Goal: Find specific page/section: Find specific page/section

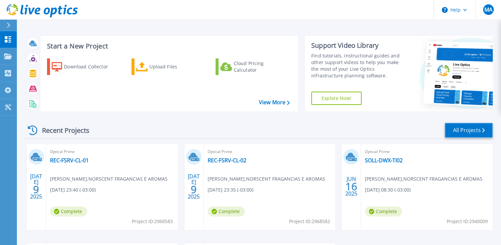
click at [456, 132] on link "All Projects" at bounding box center [469, 130] width 48 height 15
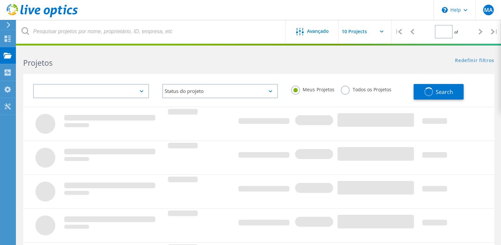
type input "1"
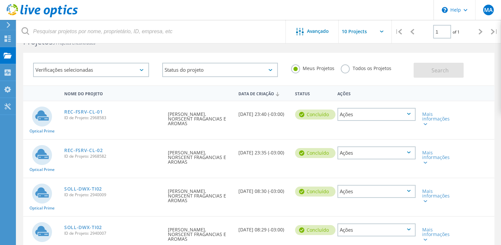
scroll to position [15, 0]
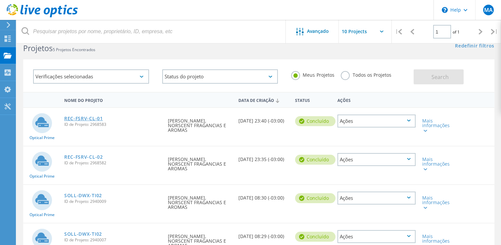
click at [83, 119] on link "REC-FSRV-CL-01" at bounding box center [83, 118] width 39 height 5
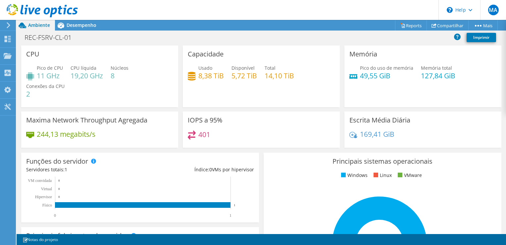
scroll to position [140, 0]
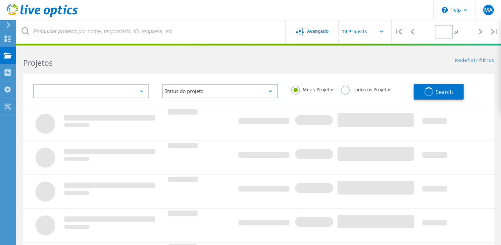
type input "1"
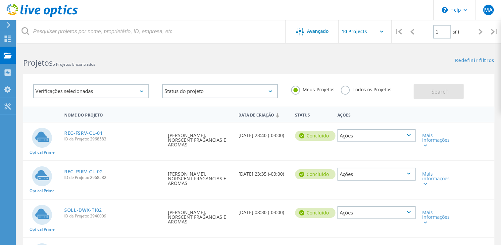
drag, startPoint x: 287, startPoint y: 62, endPoint x: 256, endPoint y: 63, distance: 31.5
click at [256, 63] on div "Projetos 5 Projetos Encontrados" at bounding box center [138, 57] width 242 height 18
